Goal: Book appointment/travel/reservation

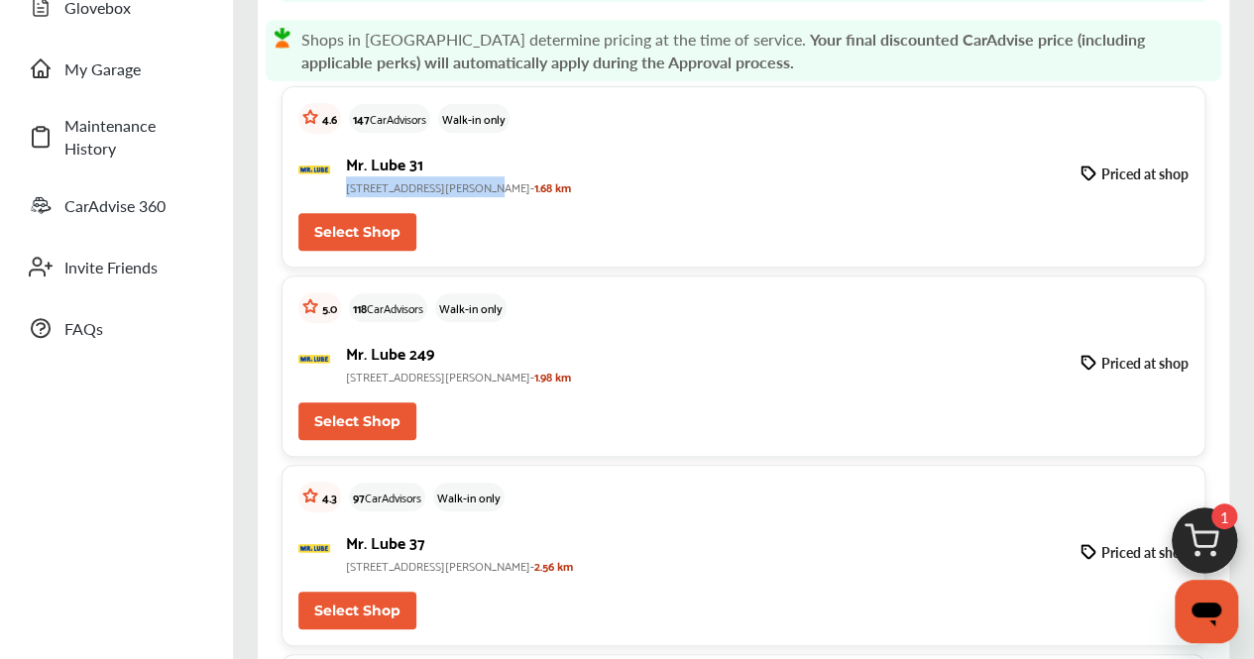
scroll to position [363, 0]
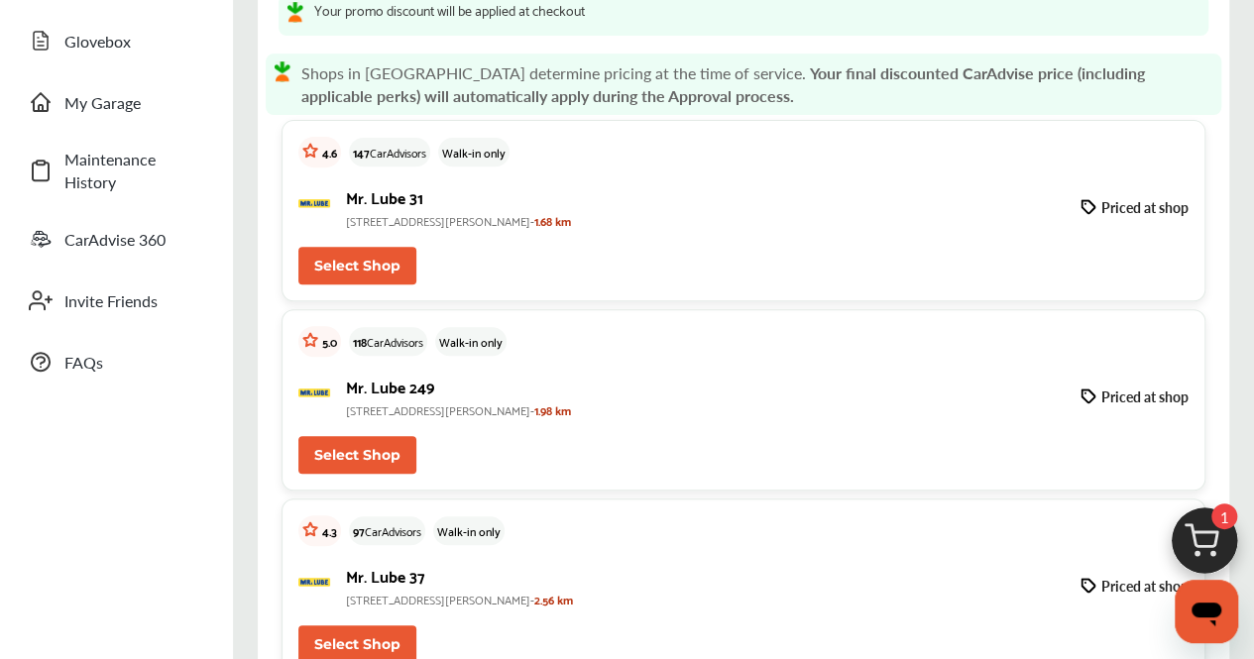
click at [632, 227] on p "[STREET_ADDRESS][PERSON_NAME]- 1.68 km" at bounding box center [705, 220] width 719 height 21
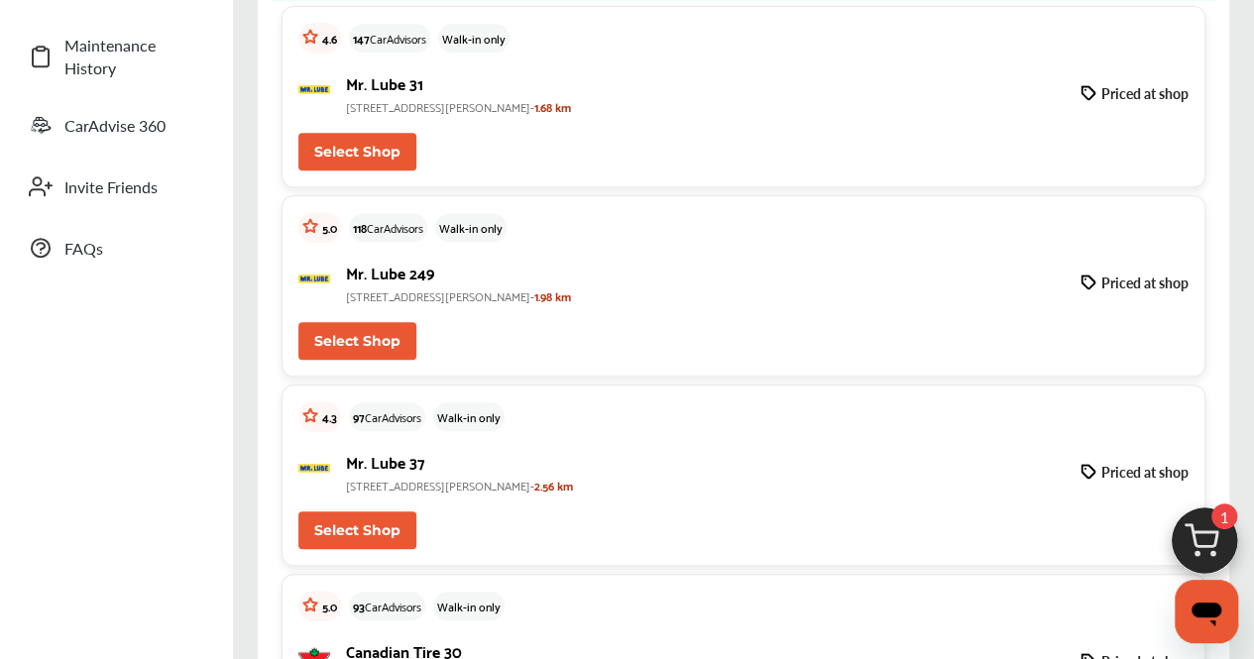
scroll to position [430, 0]
click at [354, 350] on button "Select Shop" at bounding box center [357, 342] width 118 height 38
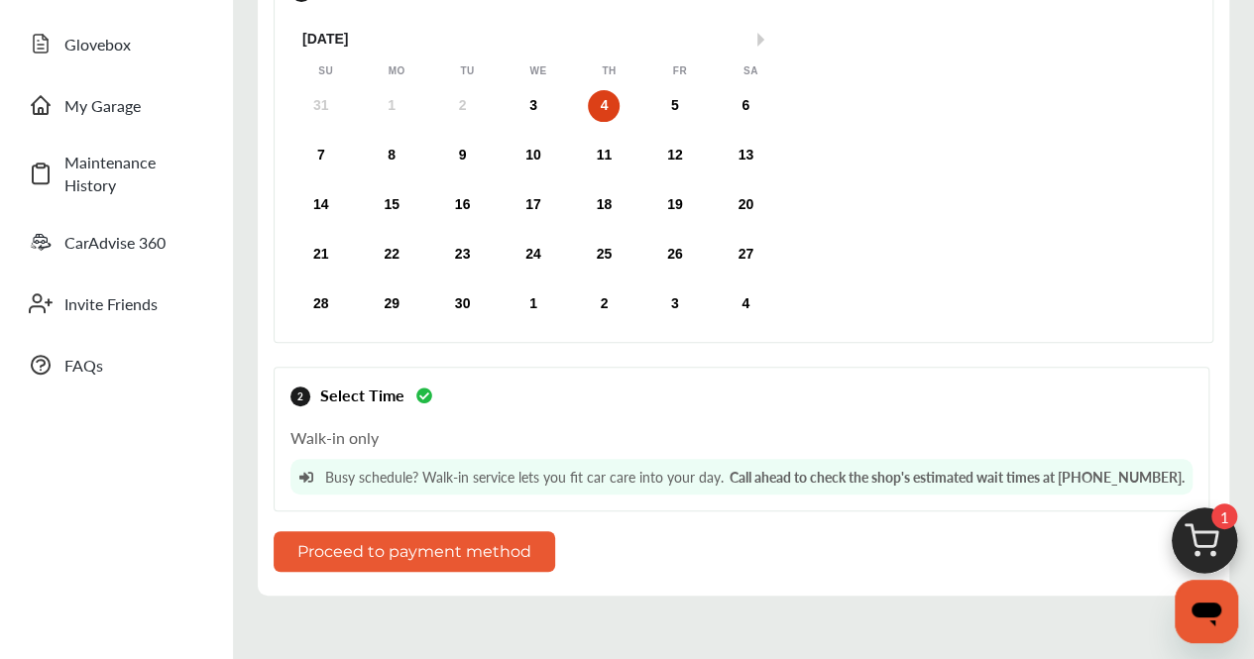
scroll to position [317, 0]
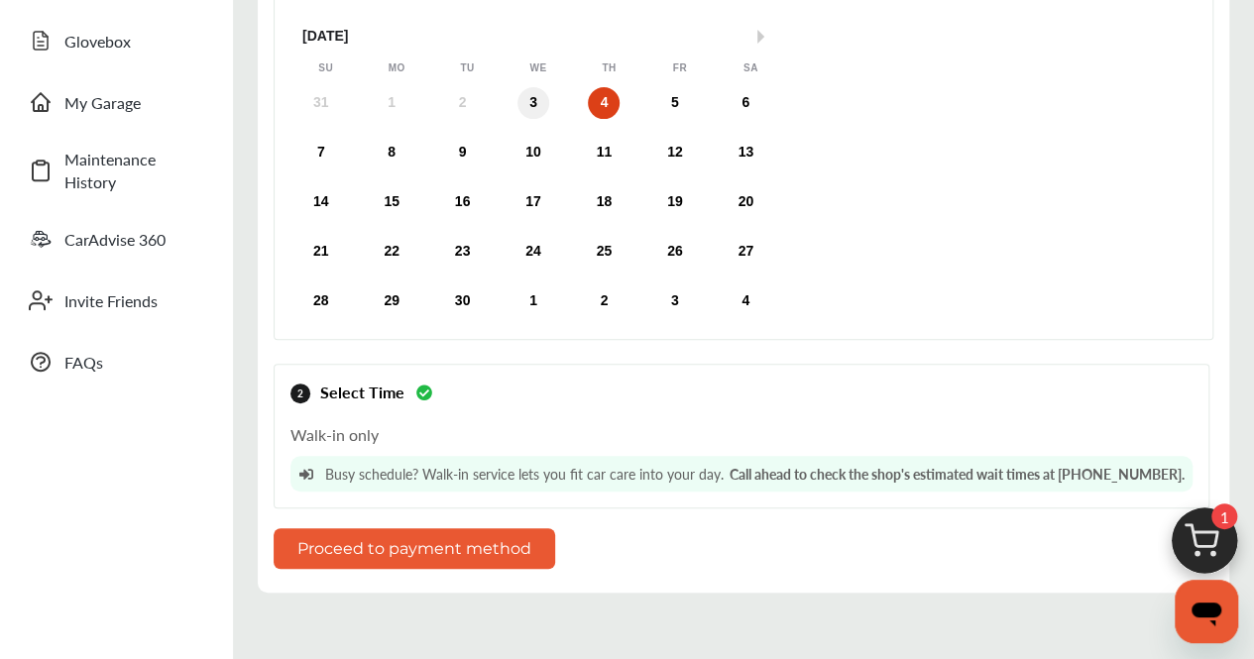
click at [527, 90] on div "3" at bounding box center [533, 103] width 32 height 32
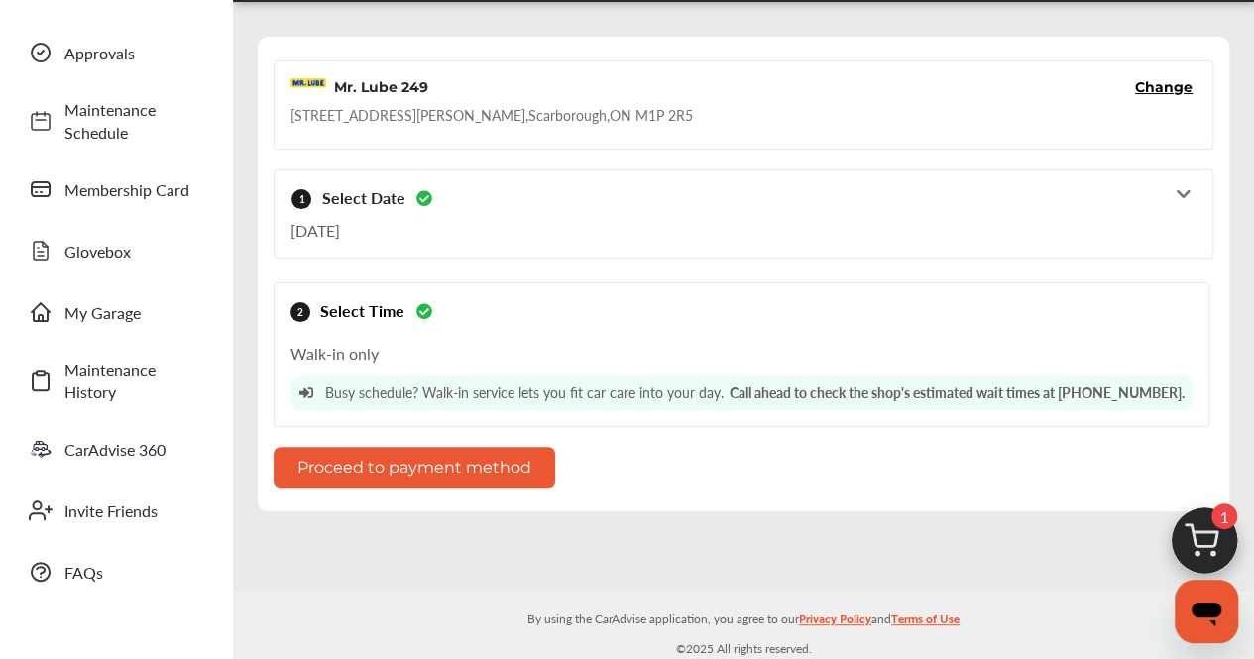
click at [472, 462] on button "Proceed to payment method" at bounding box center [415, 467] width 282 height 41
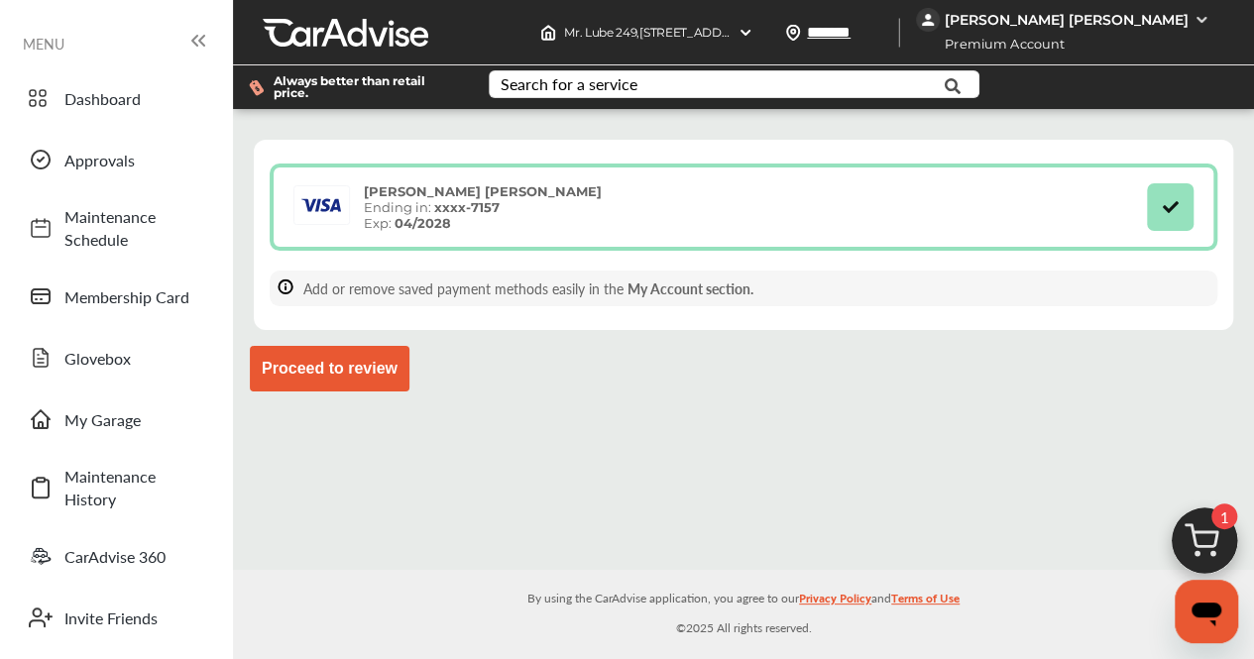
click at [1137, 13] on div "[PERSON_NAME] [PERSON_NAME]" at bounding box center [1067, 20] width 244 height 18
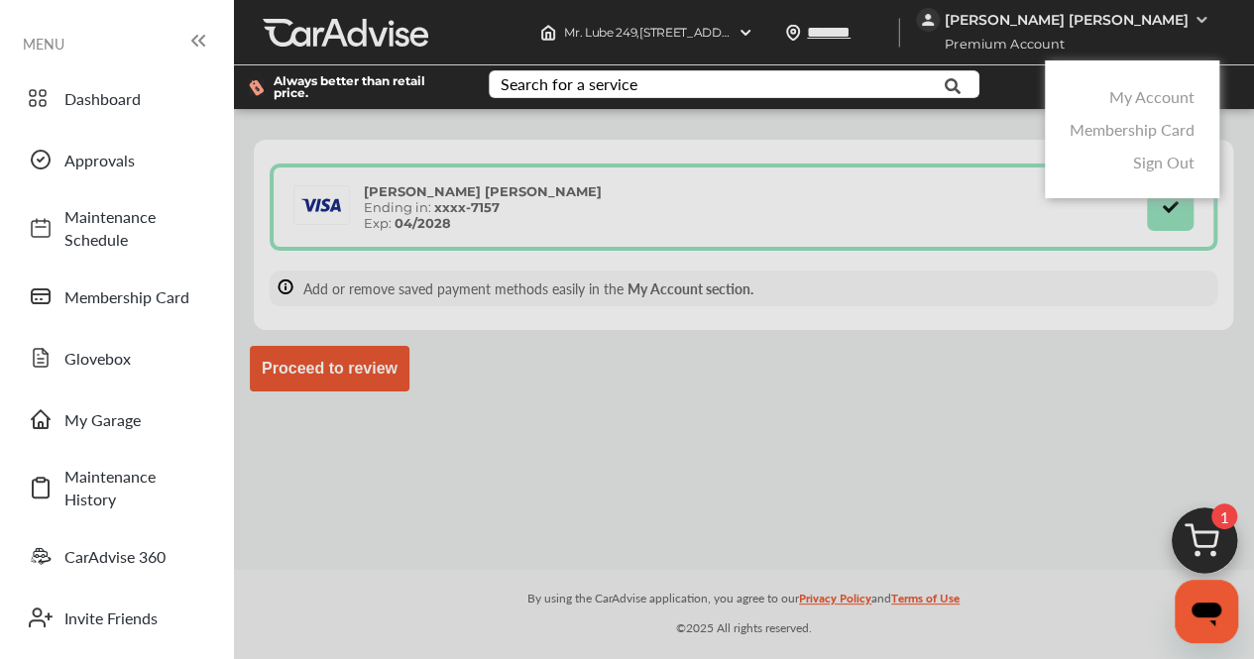
click at [1156, 106] on link "My Account" at bounding box center [1151, 96] width 85 height 23
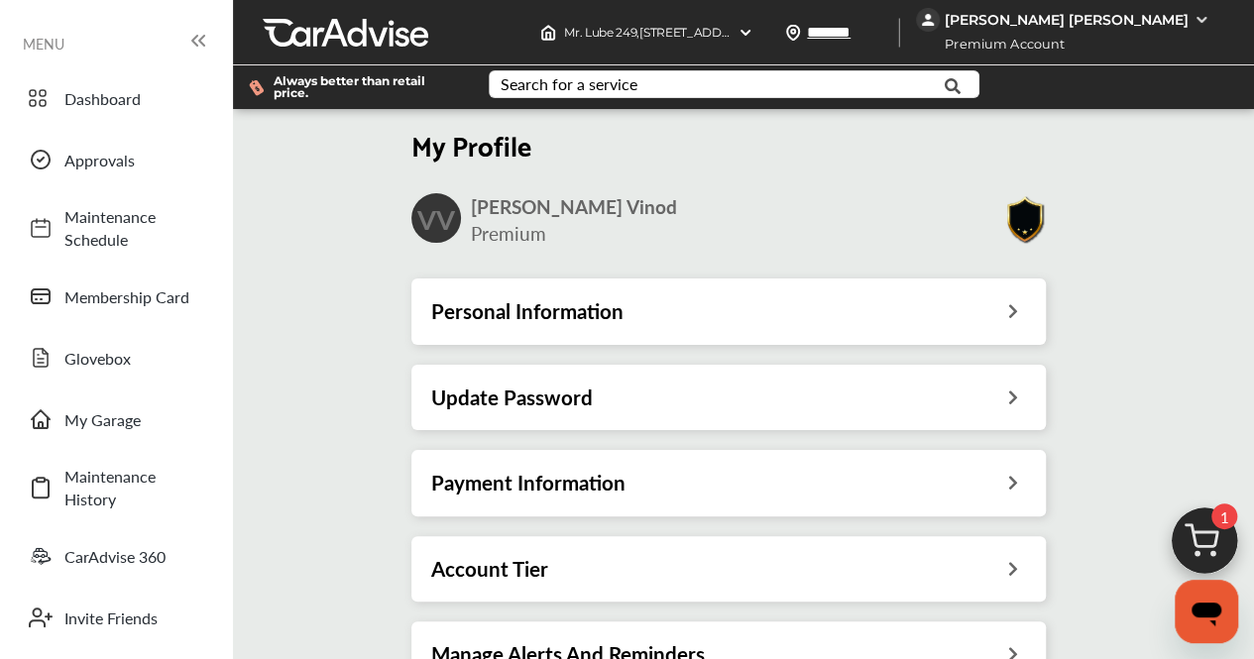
scroll to position [165, 0]
click at [623, 536] on div "Account Tier" at bounding box center [728, 568] width 634 height 65
click at [569, 298] on h3 "Personal Information" at bounding box center [527, 311] width 192 height 26
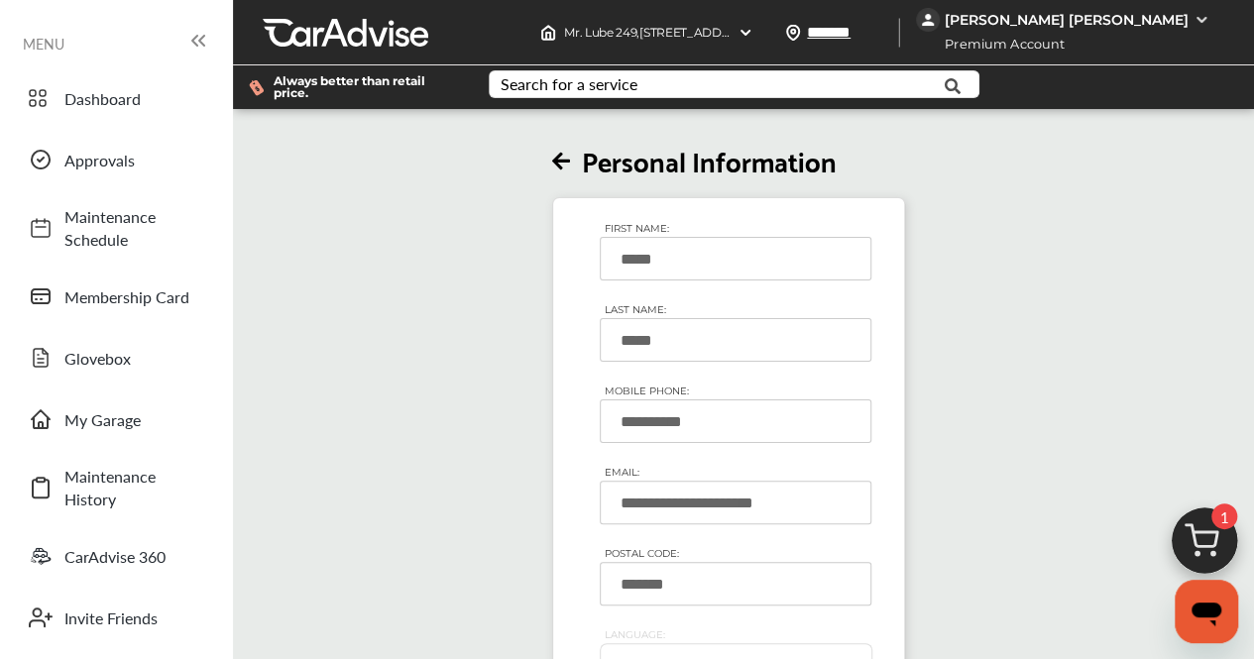
click at [570, 164] on icon at bounding box center [561, 162] width 18 height 21
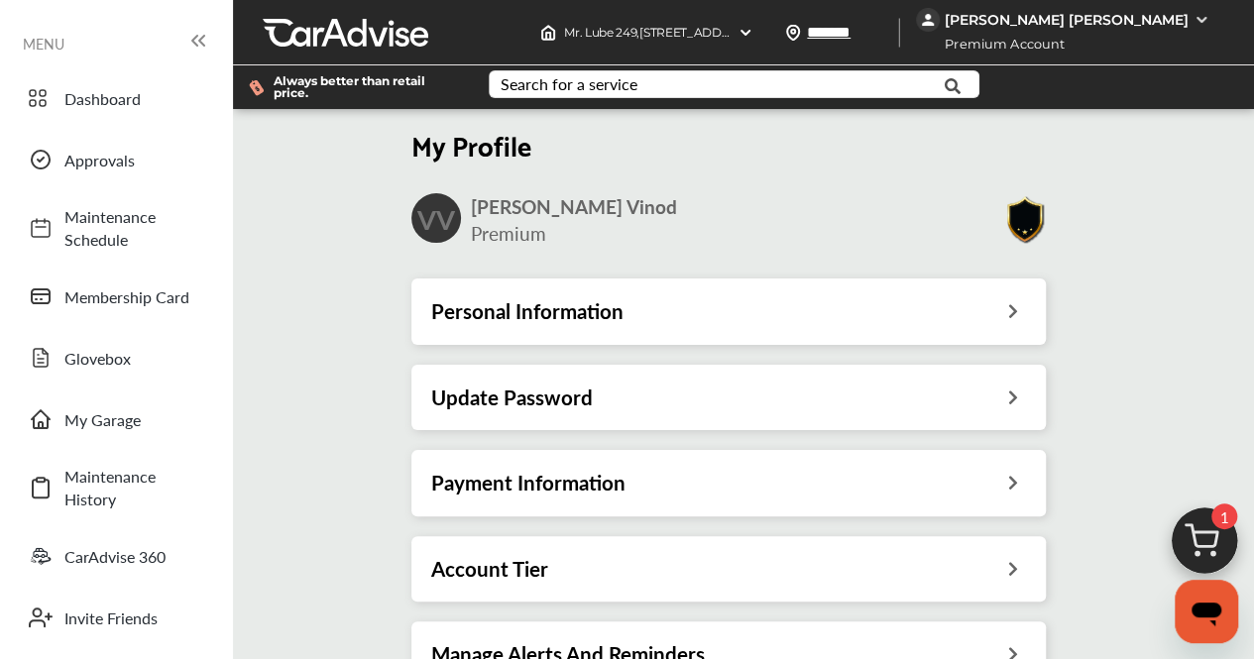
scroll to position [165, 0]
click at [580, 470] on h3 "Payment Information" at bounding box center [528, 483] width 194 height 26
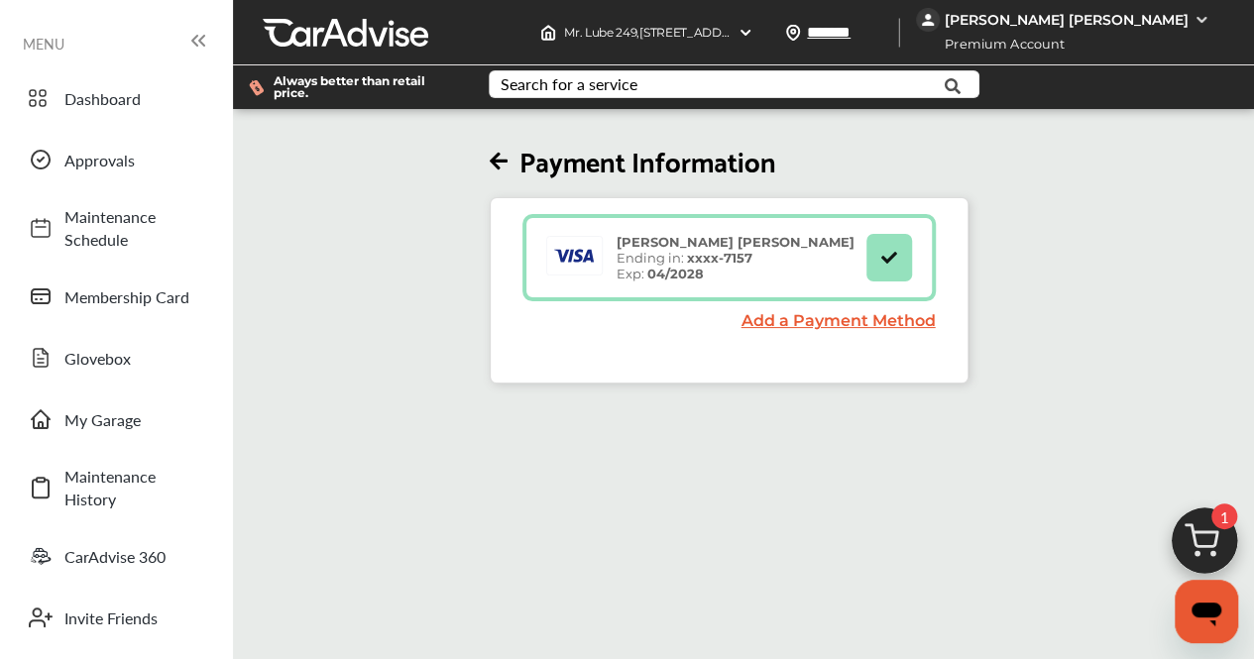
scroll to position [26, 0]
click at [762, 311] on link "Add a Payment Method" at bounding box center [838, 320] width 194 height 19
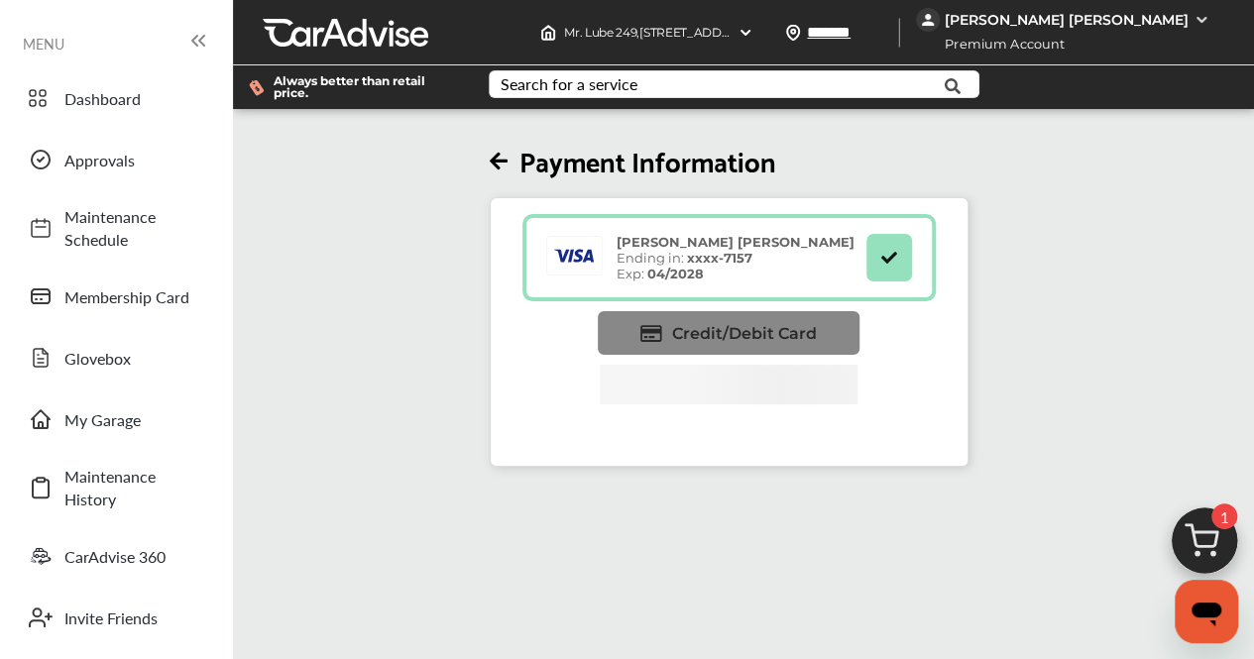
click at [749, 324] on span "Credit/Debit Card" at bounding box center [744, 333] width 145 height 19
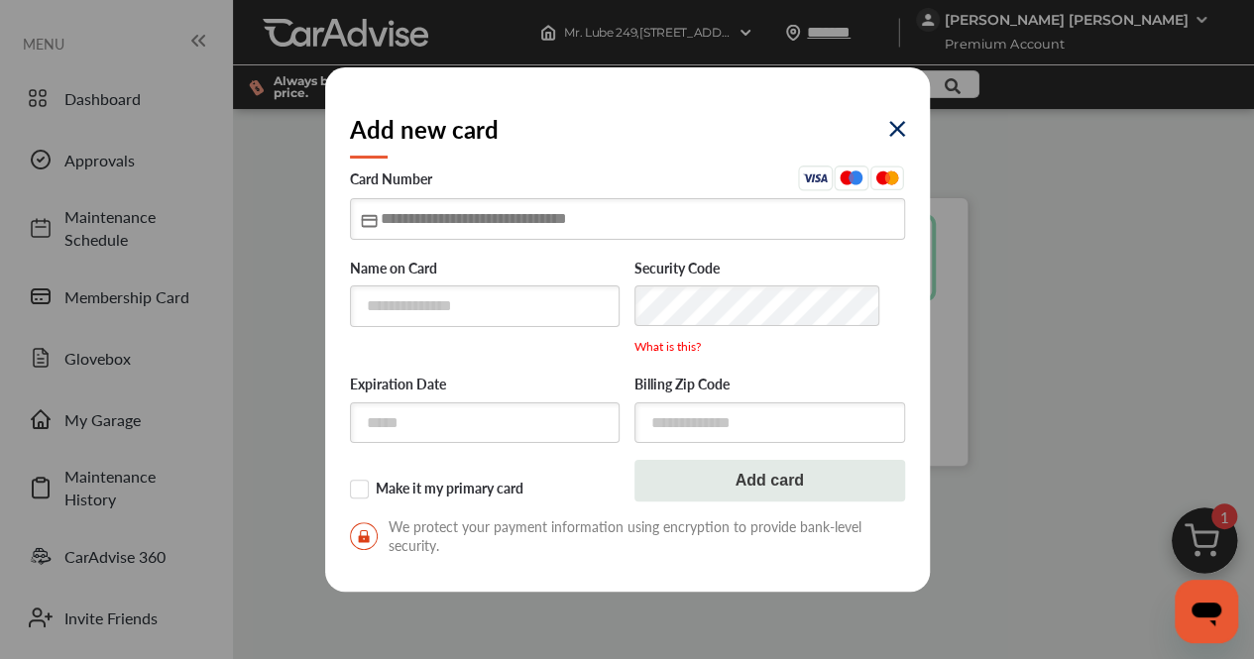
click at [472, 226] on input "text" at bounding box center [627, 218] width 555 height 41
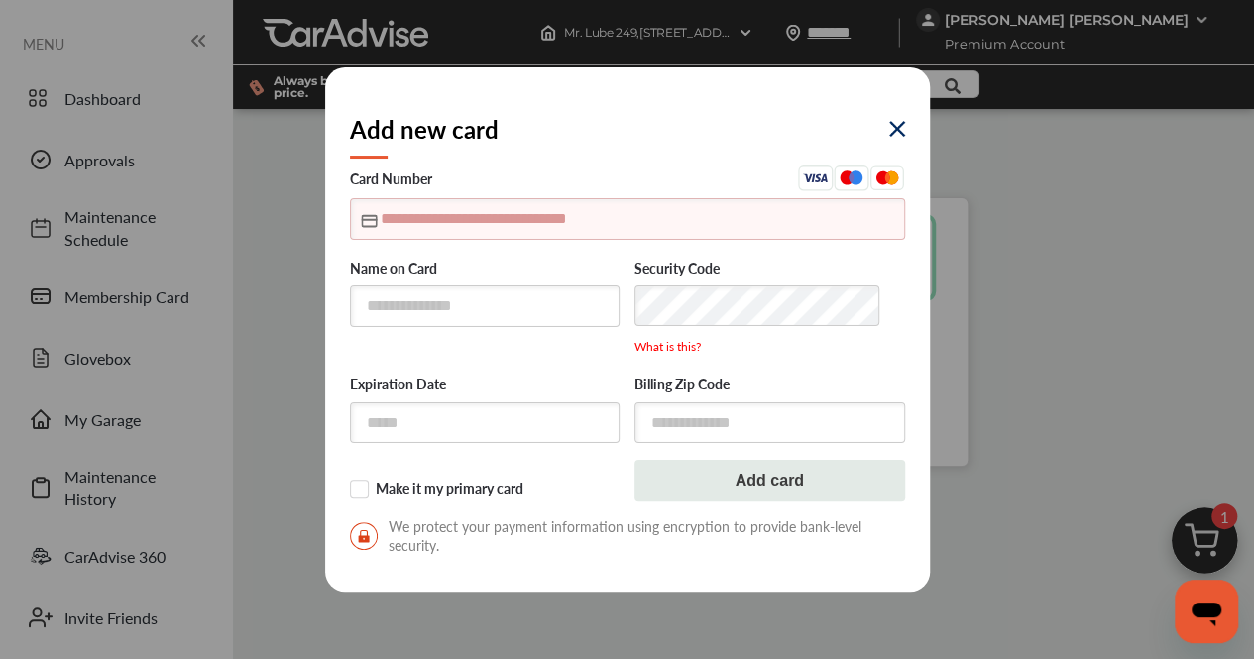
type input "**********"
type input "*****"
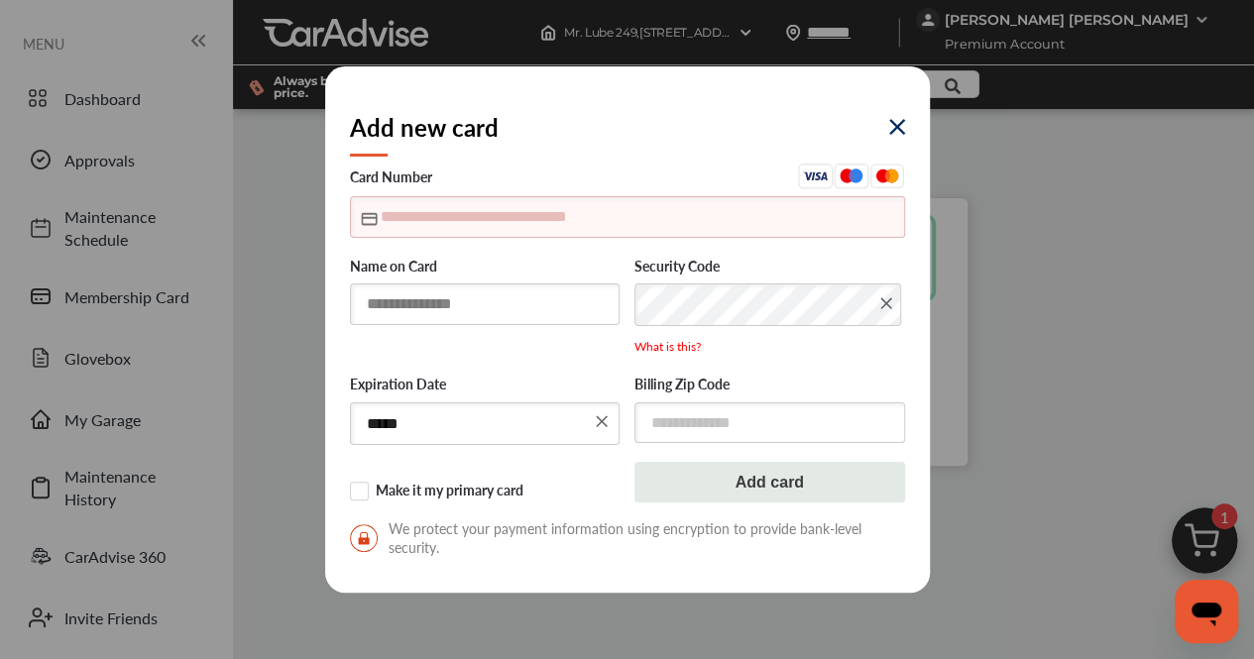
click at [564, 301] on input "text" at bounding box center [485, 304] width 271 height 41
click at [512, 237] on input "text" at bounding box center [627, 216] width 555 height 41
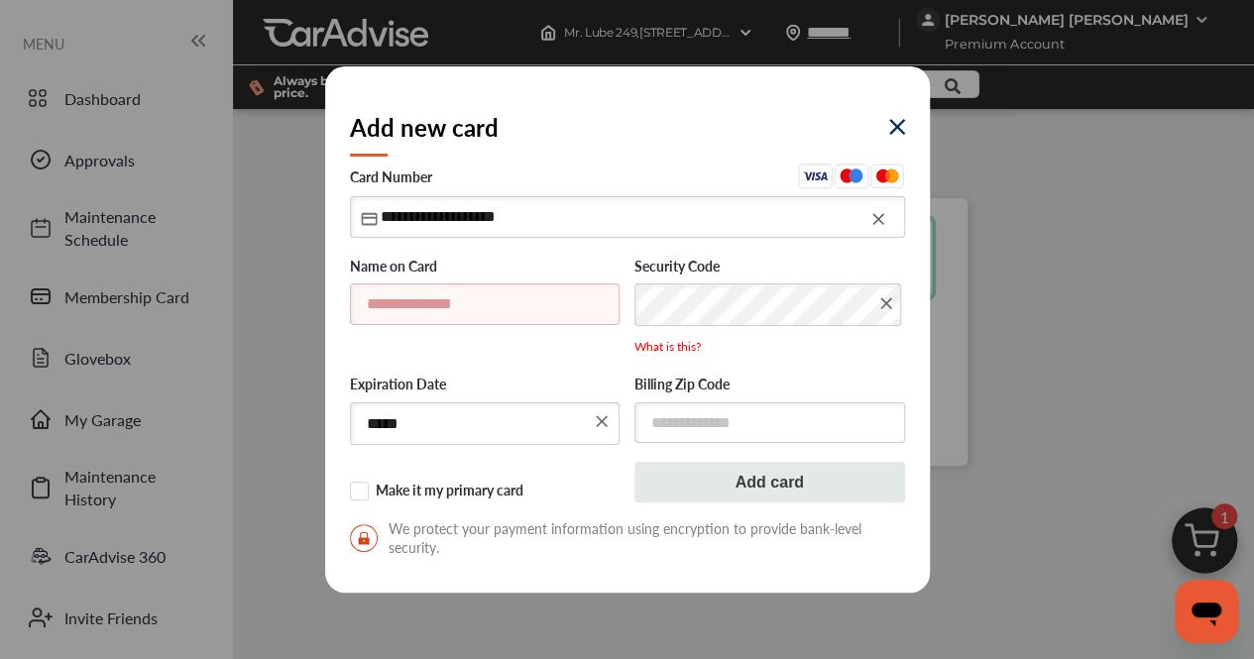
type input "**********"
click at [514, 304] on input "text" at bounding box center [485, 304] width 271 height 41
type input "**********"
click at [690, 416] on input "text" at bounding box center [769, 422] width 271 height 41
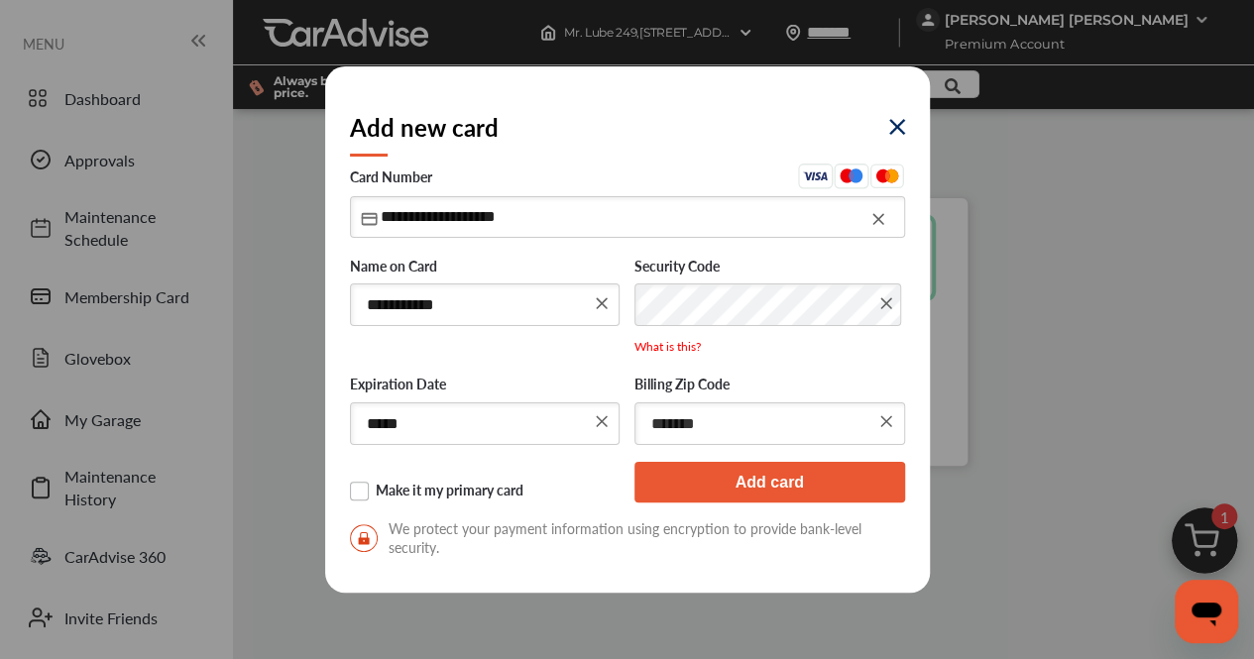
type input "*******"
click at [508, 499] on label "Make it my primary card" at bounding box center [485, 492] width 271 height 20
click at [749, 495] on button "Add card" at bounding box center [769, 483] width 271 height 42
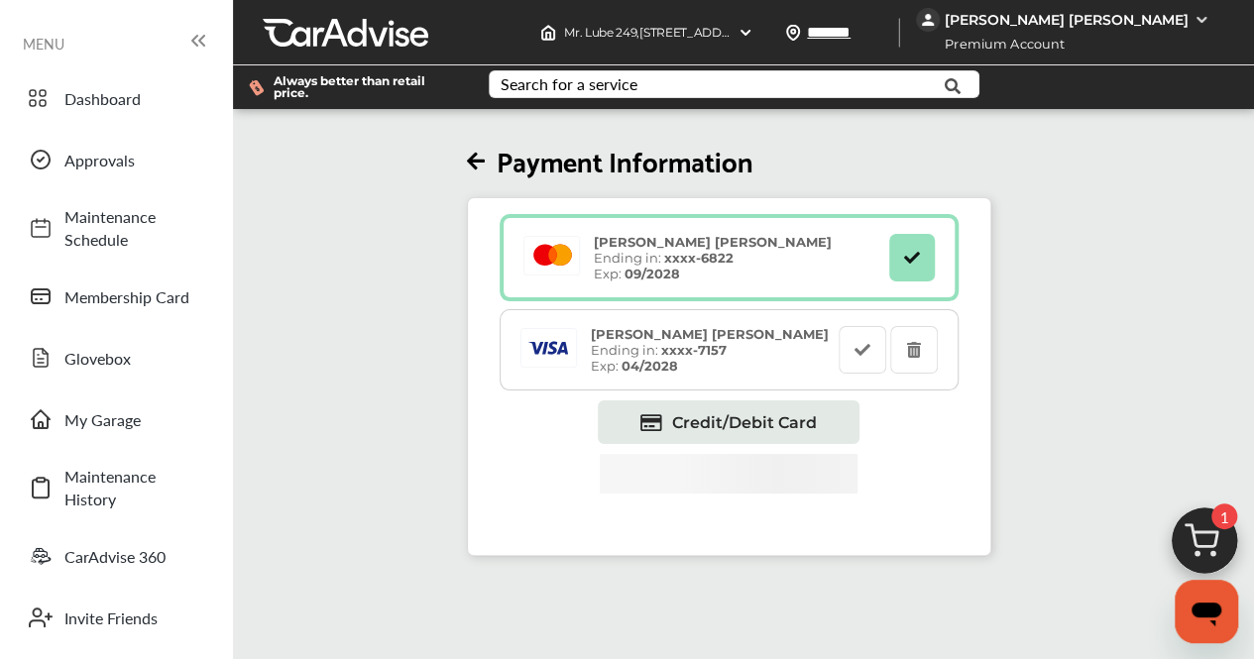
click at [485, 152] on icon at bounding box center [476, 162] width 18 height 21
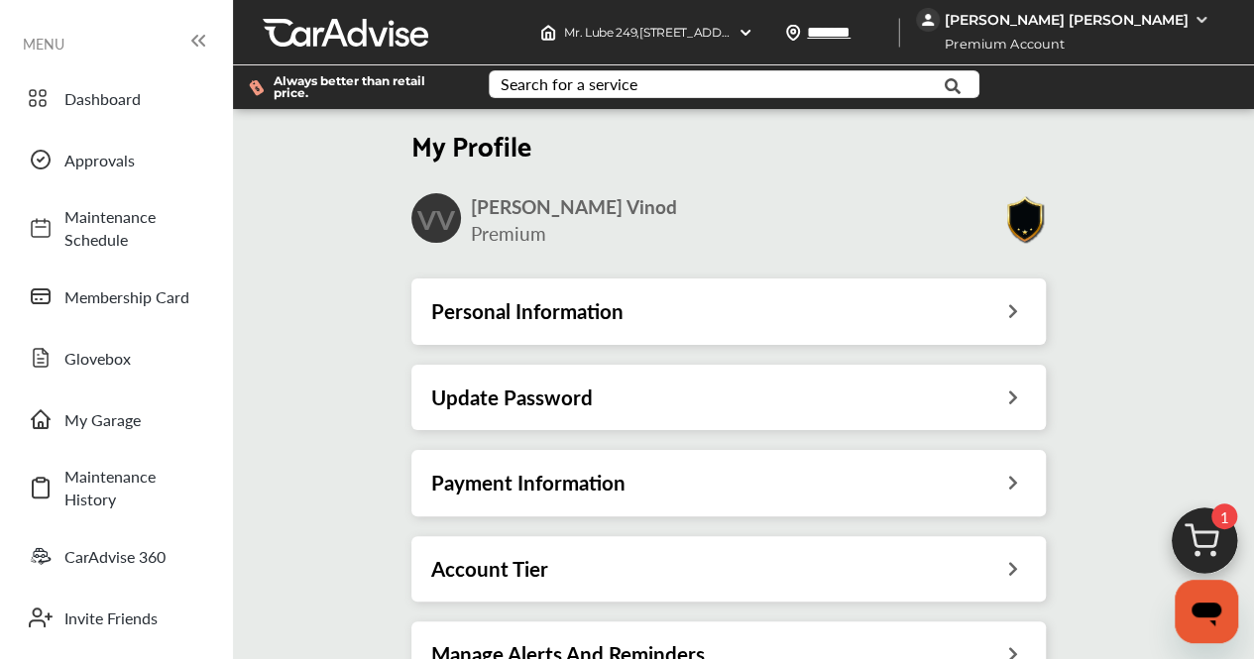
click at [137, 126] on div "Dashboard Approvals Maintenance Schedule Membership Card Glovebox My Garage Mai…" at bounding box center [116, 388] width 213 height 632
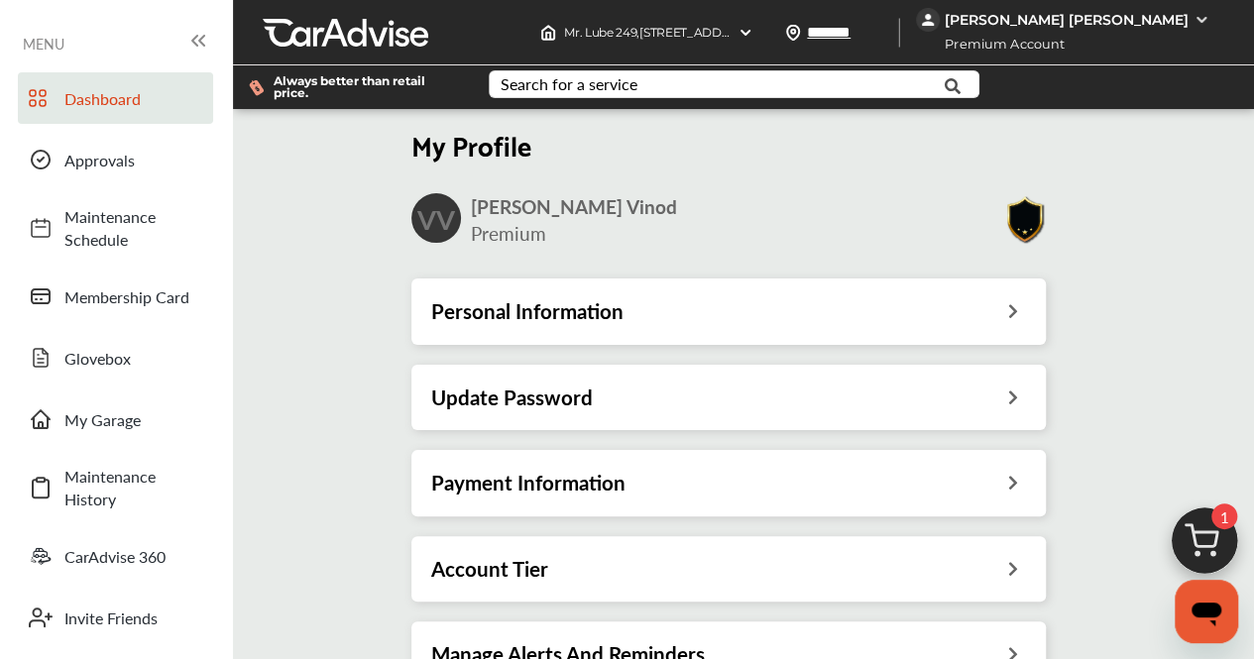
click at [130, 118] on link "Dashboard" at bounding box center [115, 98] width 195 height 52
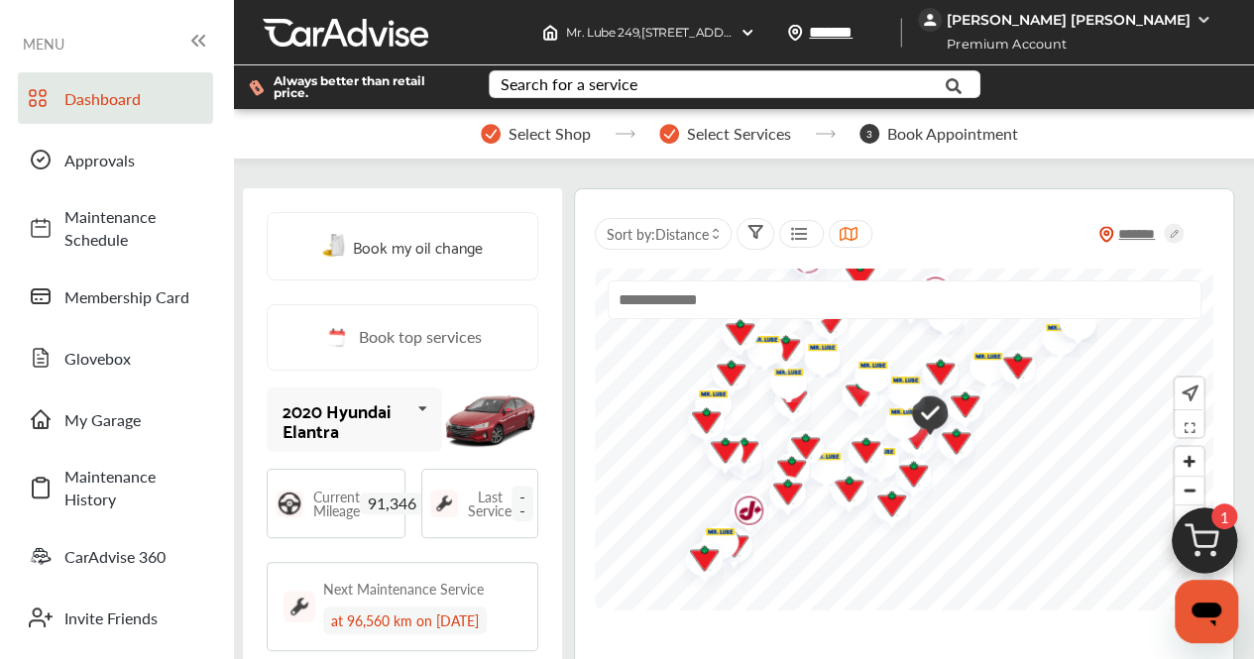
scroll to position [217, 0]
click at [382, 493] on span "91,346" at bounding box center [392, 504] width 64 height 22
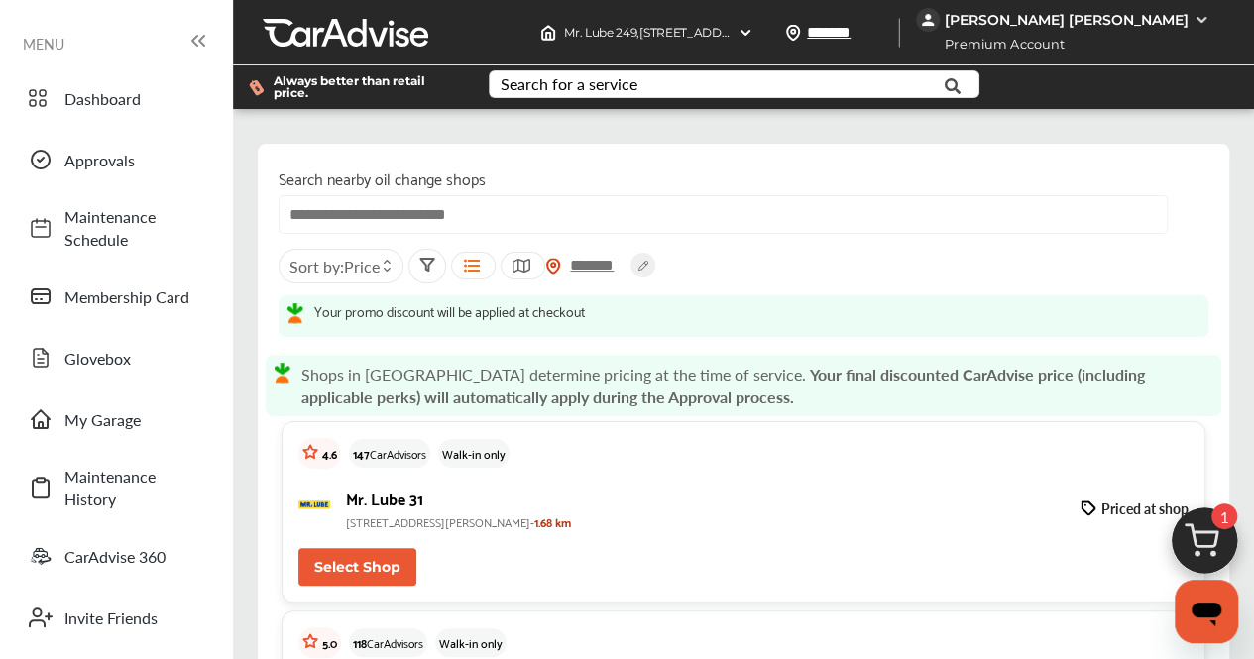
scroll to position [322, 0]
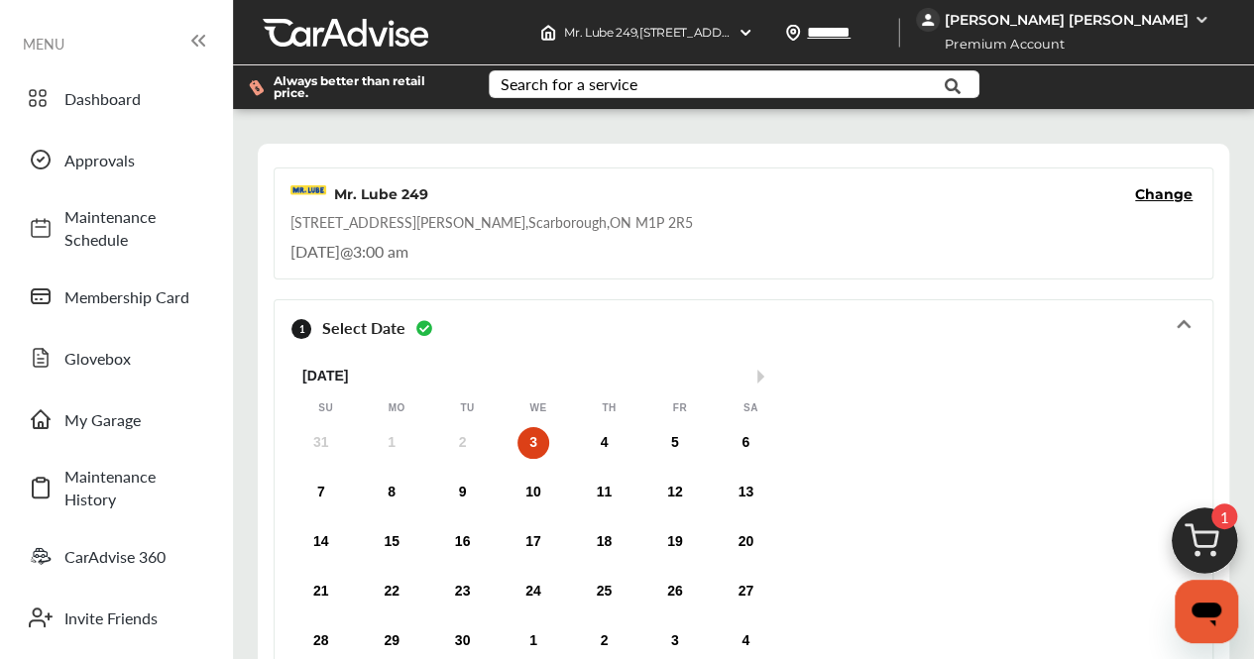
scroll to position [421, 0]
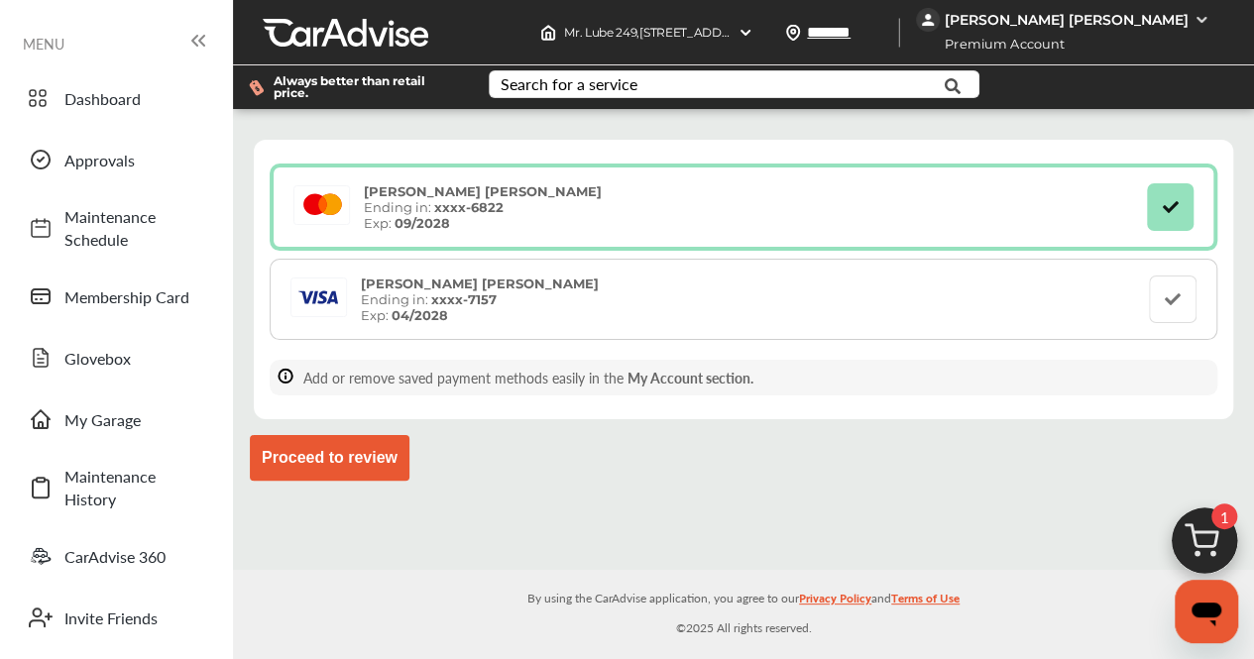
click at [375, 436] on button "Proceed to review" at bounding box center [330, 458] width 160 height 46
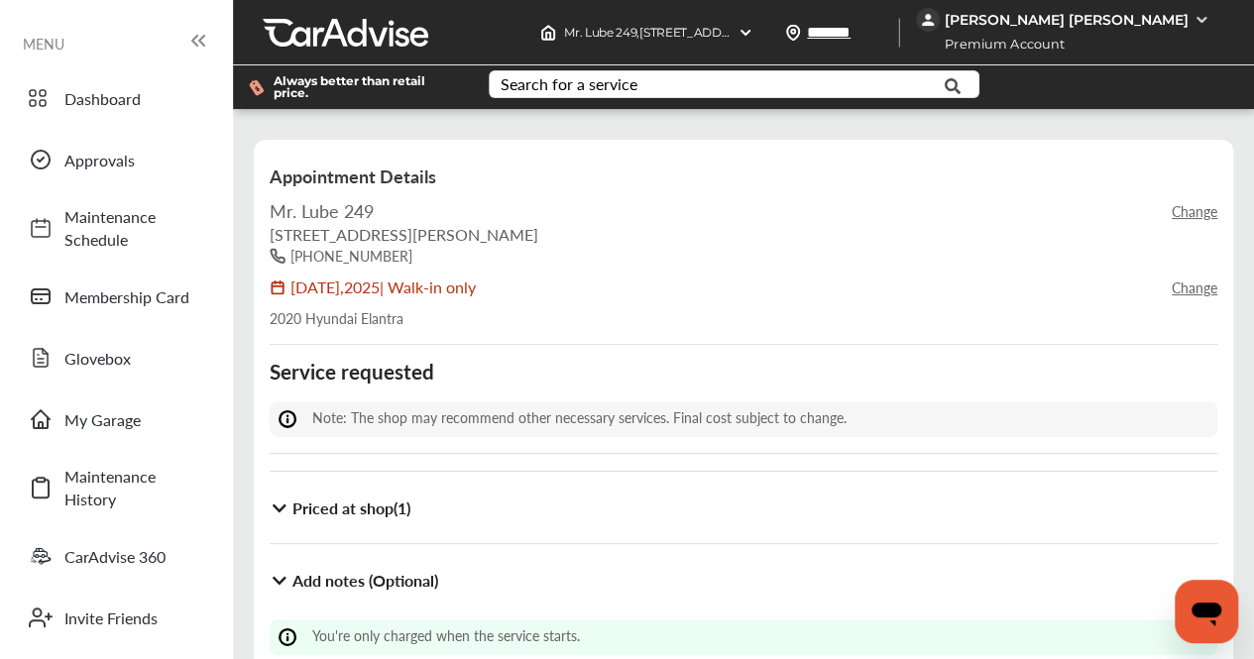
click at [371, 217] on div "Mr. Lube 249" at bounding box center [322, 210] width 104 height 25
drag, startPoint x: 371, startPoint y: 217, endPoint x: 387, endPoint y: 228, distance: 19.2
click at [387, 228] on div "Appointment Details Mr. Lube 249 Change [STREET_ADDRESS][GEOGRAPHIC_DATA][PERSO…" at bounding box center [743, 500] width 979 height 721
click at [387, 228] on div "[STREET_ADDRESS][PERSON_NAME]" at bounding box center [744, 234] width 948 height 23
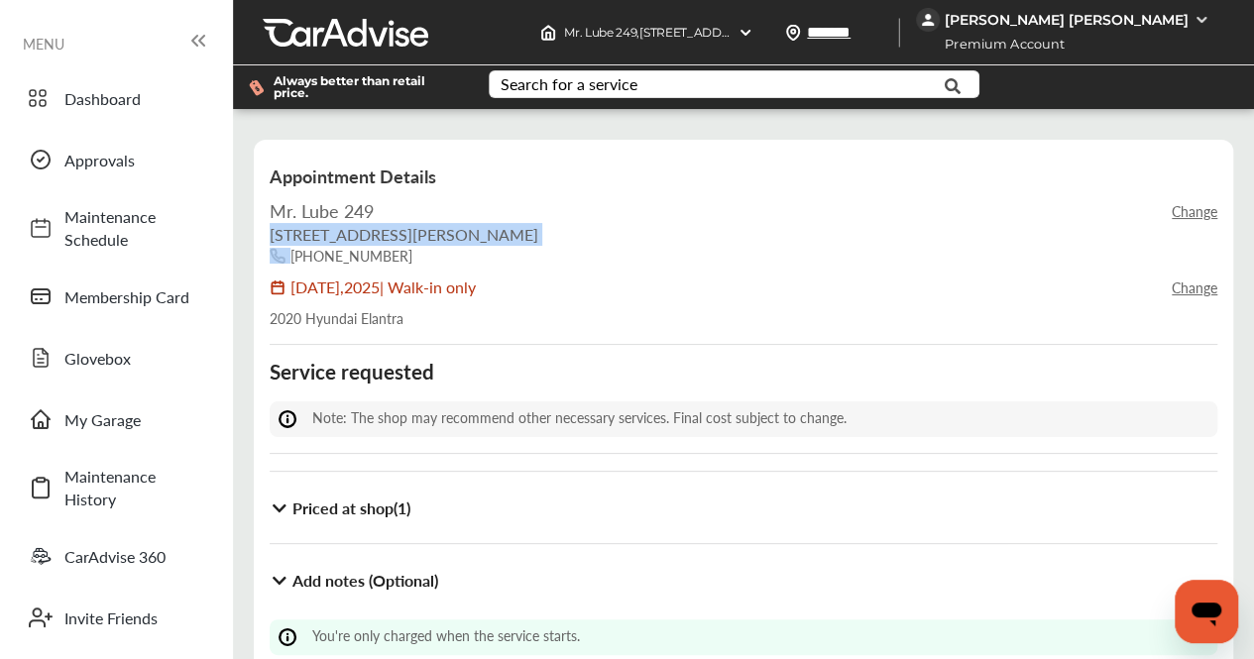
click at [387, 228] on div "[STREET_ADDRESS][PERSON_NAME]" at bounding box center [744, 234] width 948 height 23
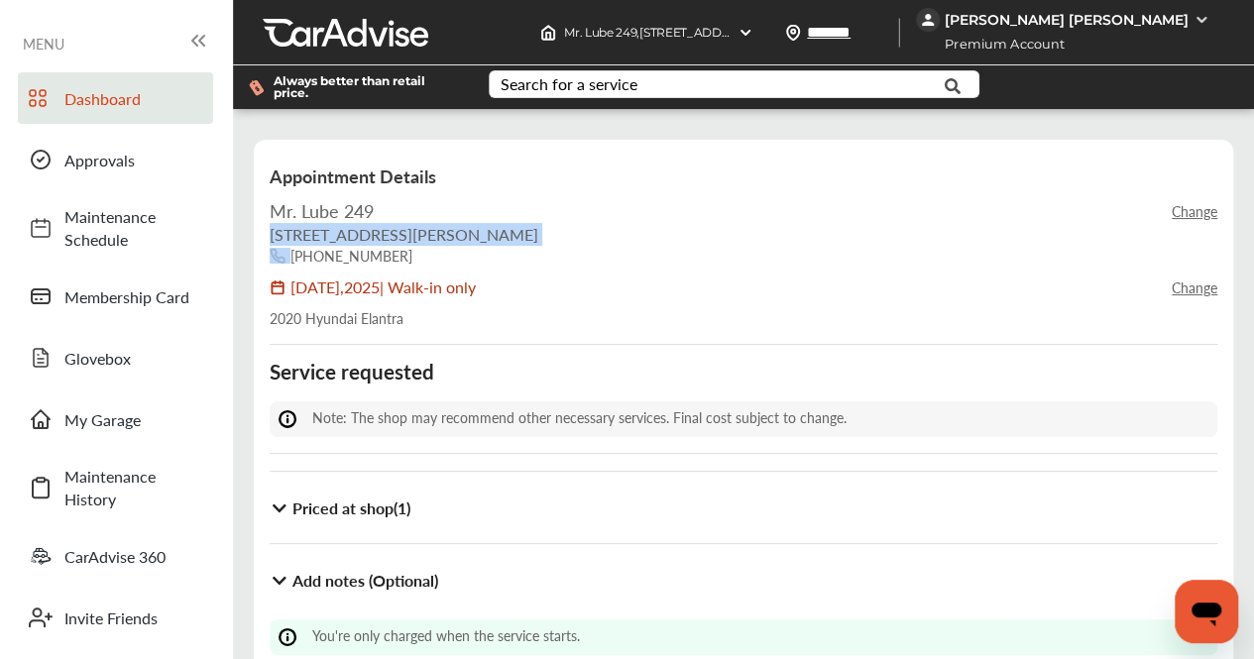
click at [117, 97] on span "Dashboard" at bounding box center [133, 98] width 139 height 23
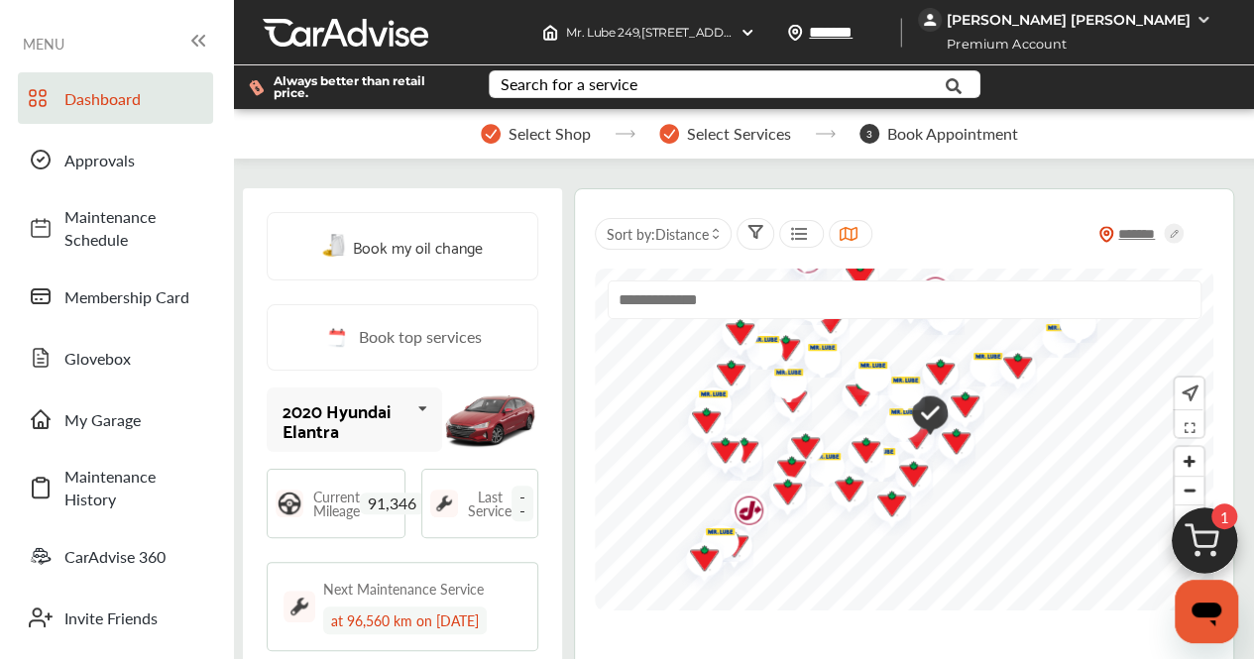
scroll to position [424, 0]
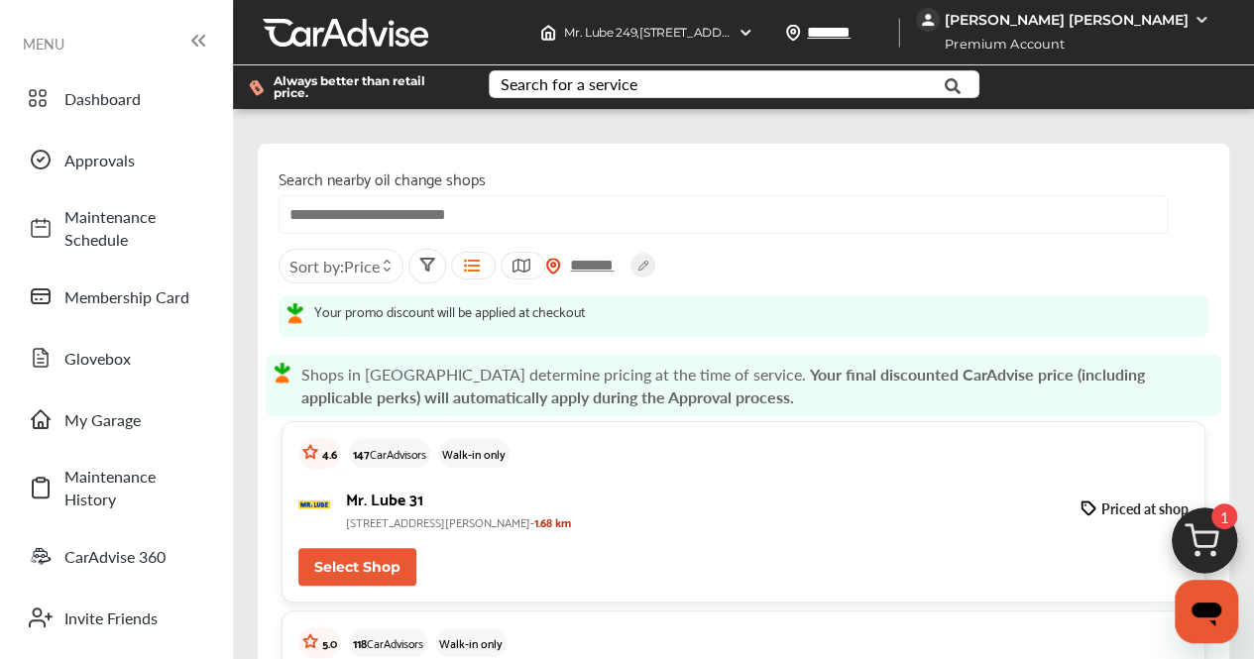
scroll to position [485, 0]
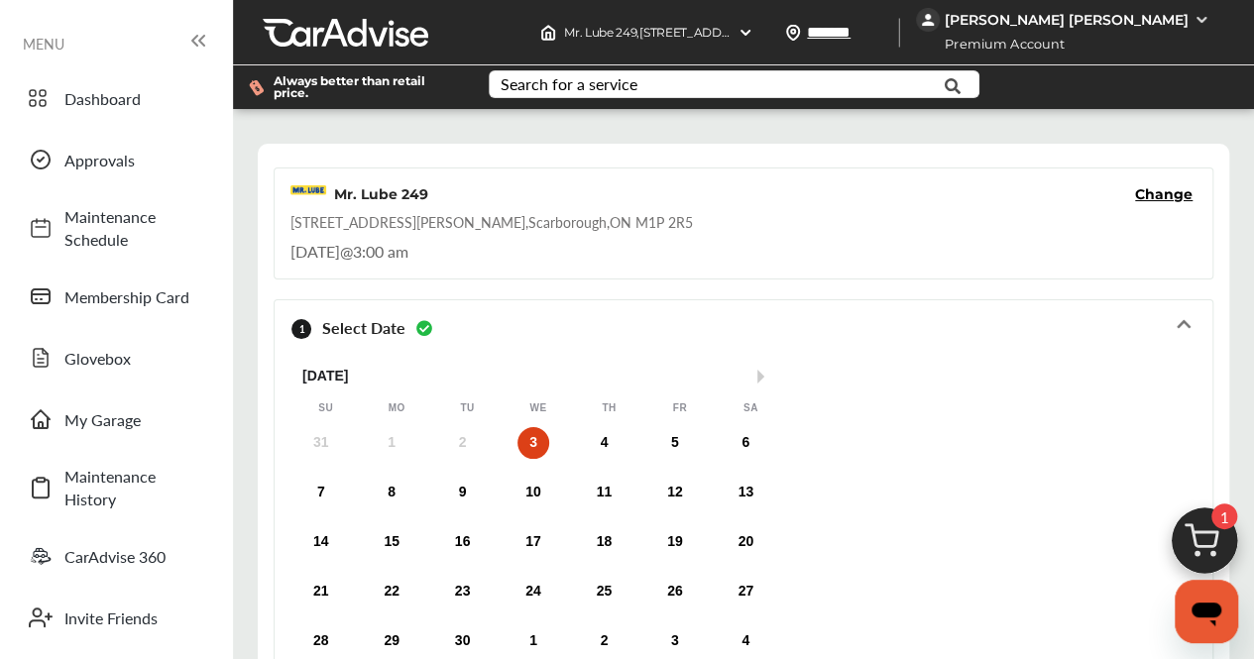
scroll to position [421, 0]
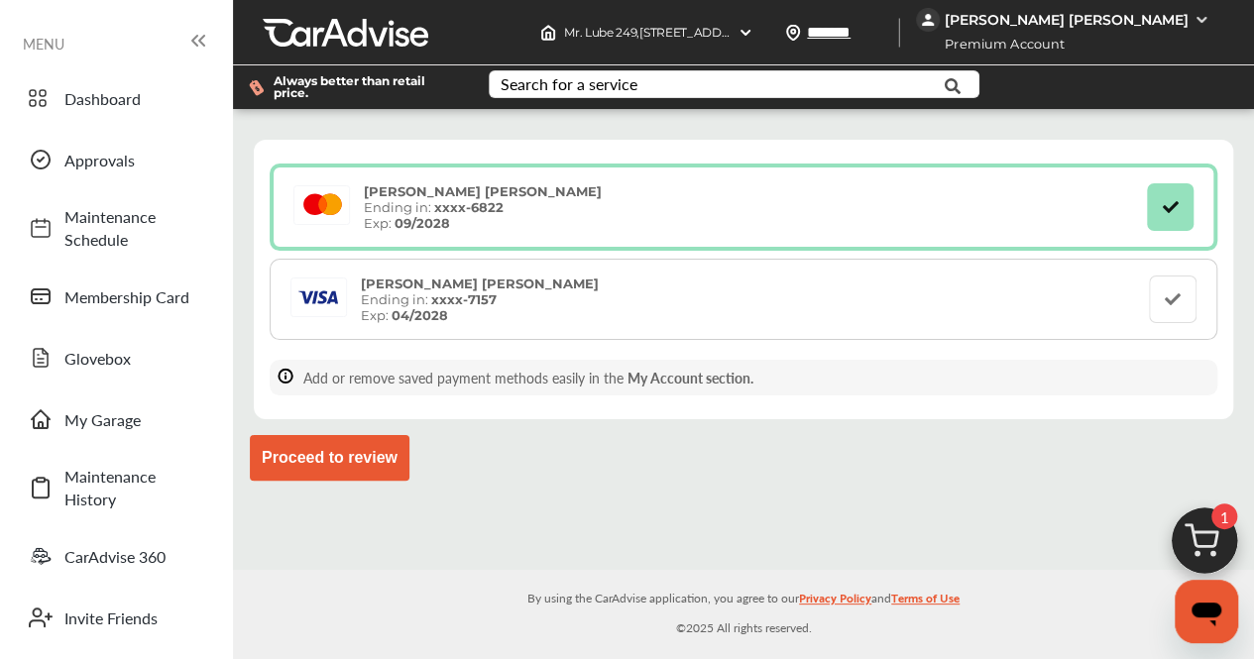
click at [389, 462] on button "Proceed to review" at bounding box center [330, 458] width 160 height 46
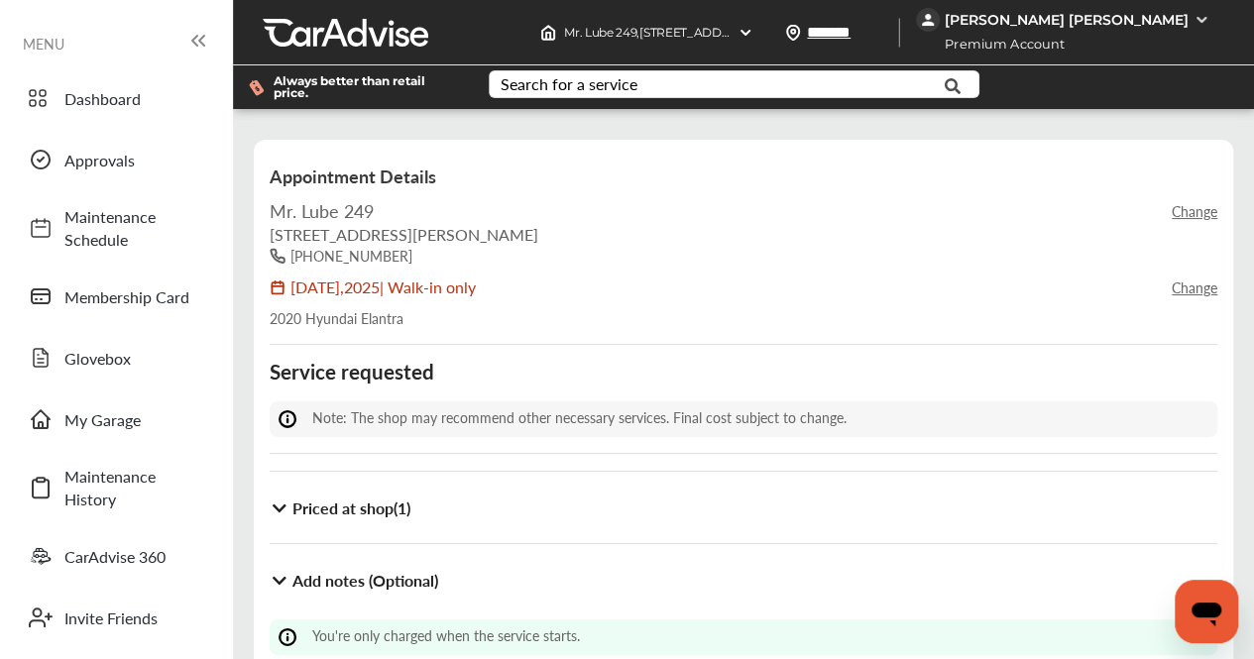
scroll to position [340, 0]
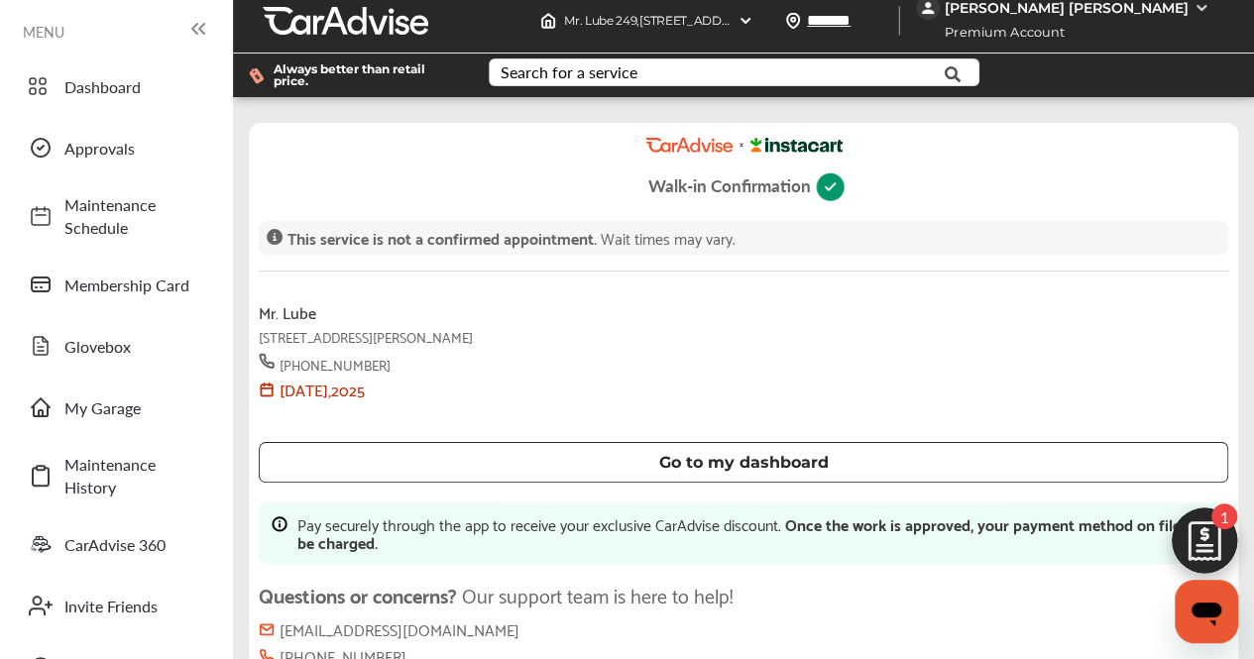
scroll to position [136, 0]
click at [644, 584] on div "Questions or concerns? Our support team is here to help!" at bounding box center [744, 600] width 970 height 32
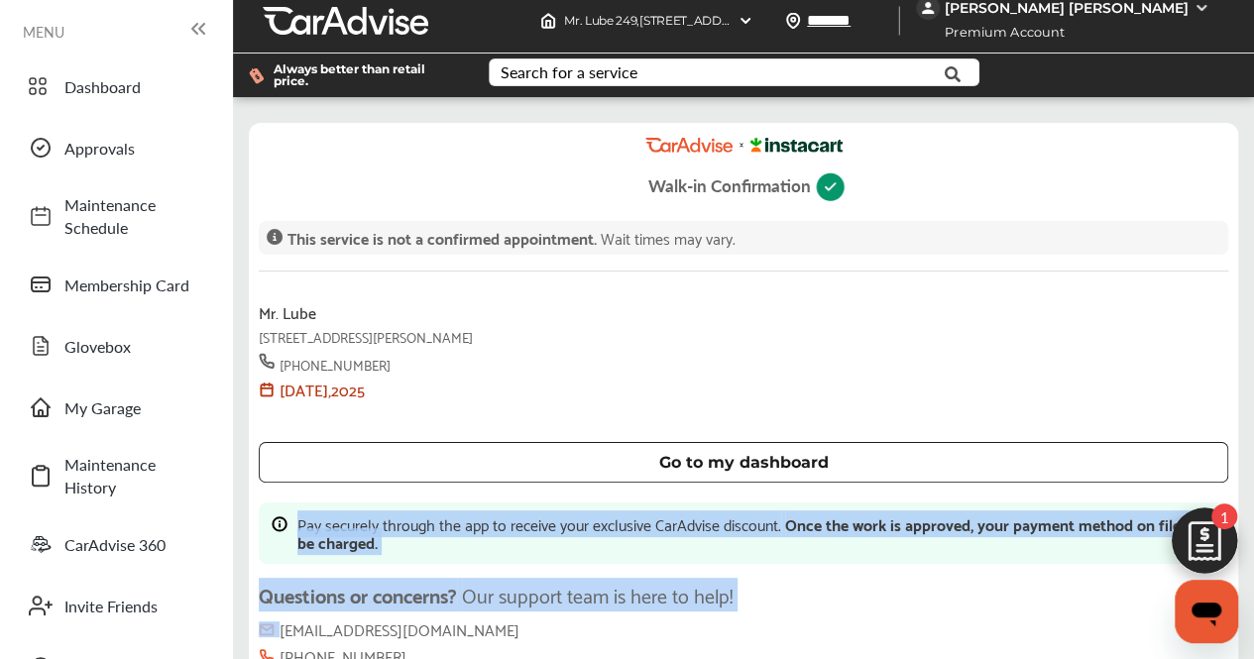
drag, startPoint x: 644, startPoint y: 456, endPoint x: 627, endPoint y: 420, distance: 39.9
click at [627, 420] on div "Walk-in Confirmation This service is not a confirmed appointment. Wait times ma…" at bounding box center [743, 414] width 989 height 583
click at [627, 515] on div "Pay securely through the app to receive your exclusive CarAdvise discount. Once…" at bounding box center [756, 533] width 918 height 36
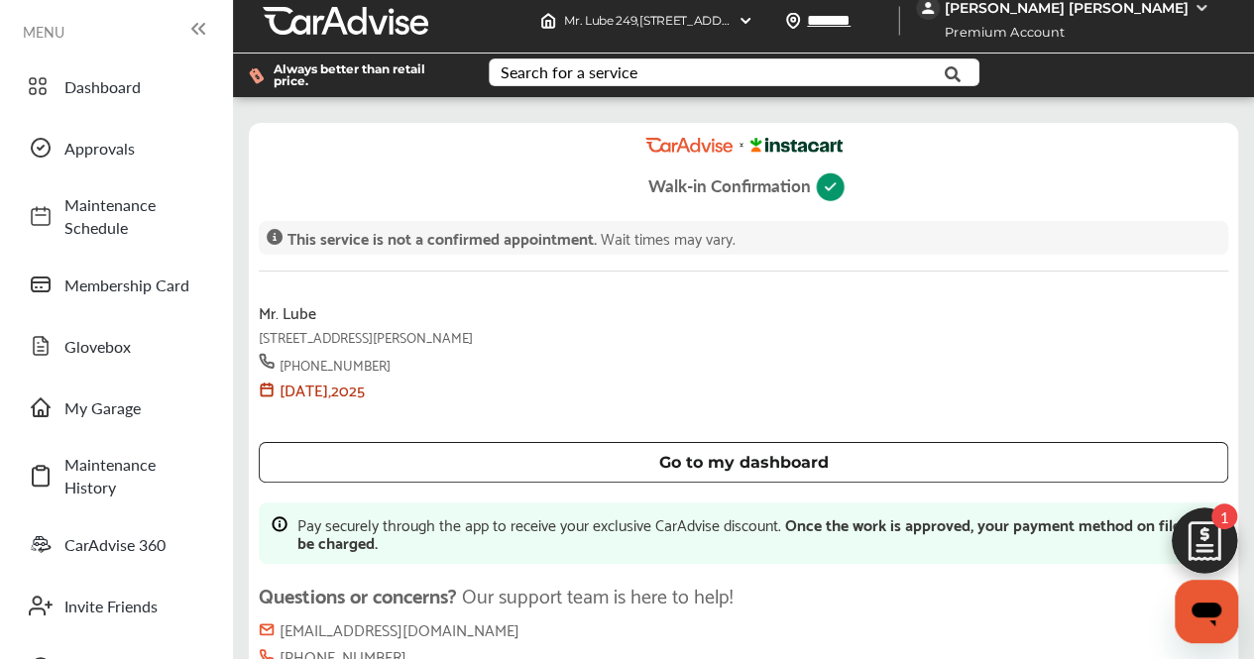
click at [627, 515] on div "Pay securely through the app to receive your exclusive CarAdvise discount. Once…" at bounding box center [756, 533] width 918 height 36
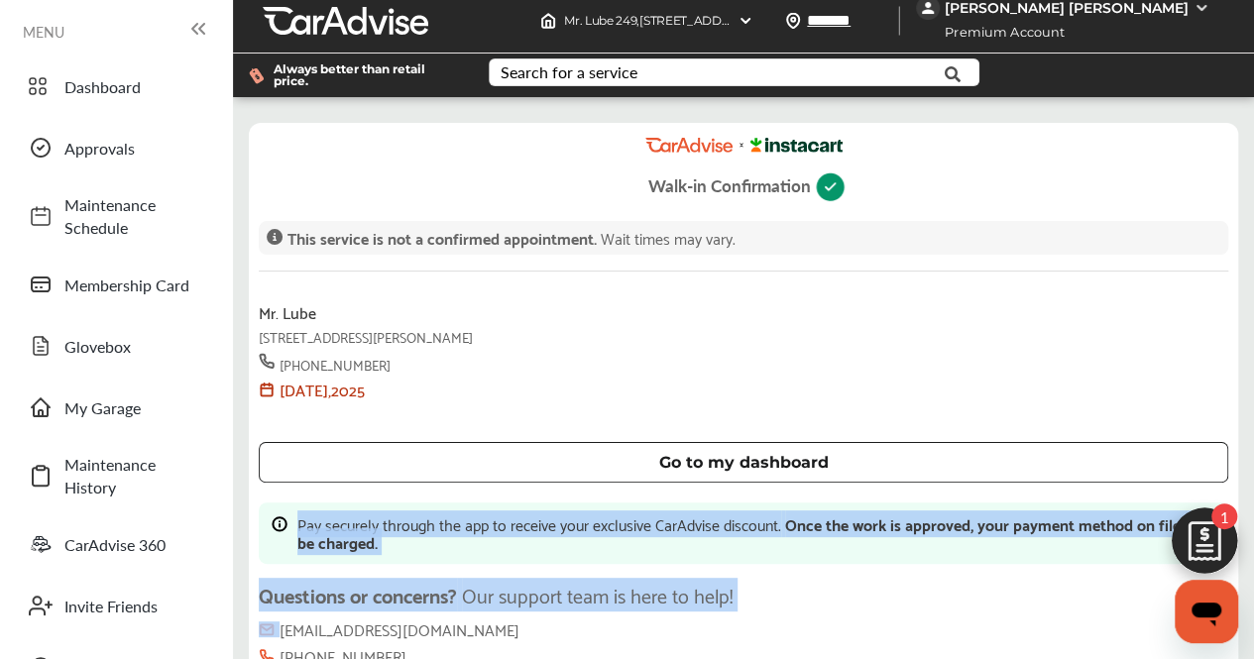
drag, startPoint x: 627, startPoint y: 420, endPoint x: 636, endPoint y: 471, distance: 51.5
click at [636, 471] on div "Walk-in Confirmation This service is not a confirmed appointment. Wait times ma…" at bounding box center [743, 414] width 989 height 583
click at [636, 584] on div "Questions or concerns? Our support team is here to help!" at bounding box center [744, 600] width 970 height 32
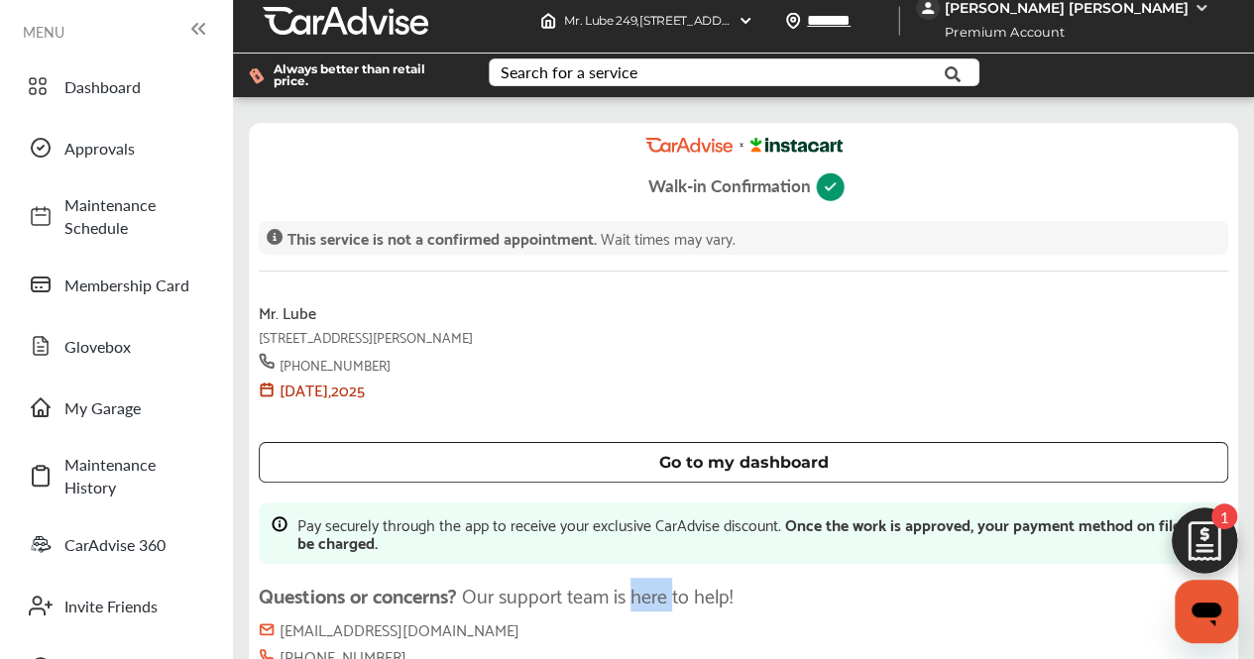
click at [636, 584] on div "Questions or concerns? Our support team is here to help!" at bounding box center [744, 600] width 970 height 32
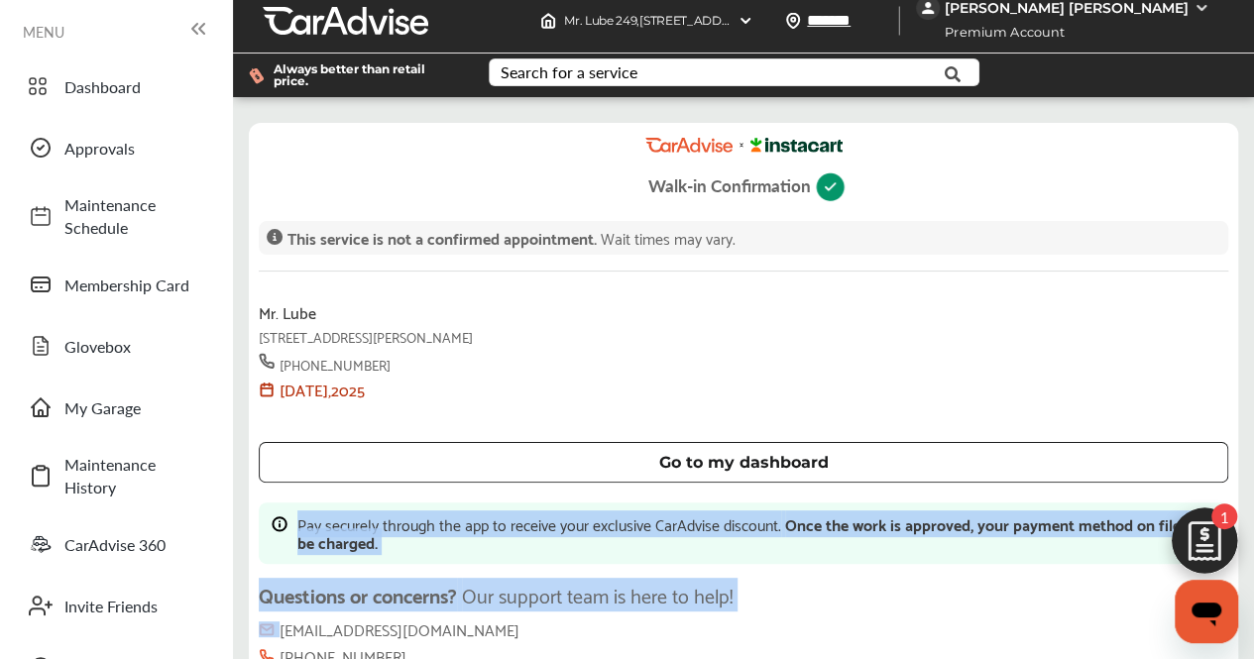
drag, startPoint x: 636, startPoint y: 471, endPoint x: 613, endPoint y: 429, distance: 48.0
click at [613, 429] on div "Walk-in Confirmation This service is not a confirmed appointment. Wait times ma…" at bounding box center [743, 414] width 989 height 583
click at [613, 503] on div "Pay securely through the app to receive your exclusive CarAdvise discount. Once…" at bounding box center [744, 533] width 970 height 61
